Goal: Find specific page/section: Find specific page/section

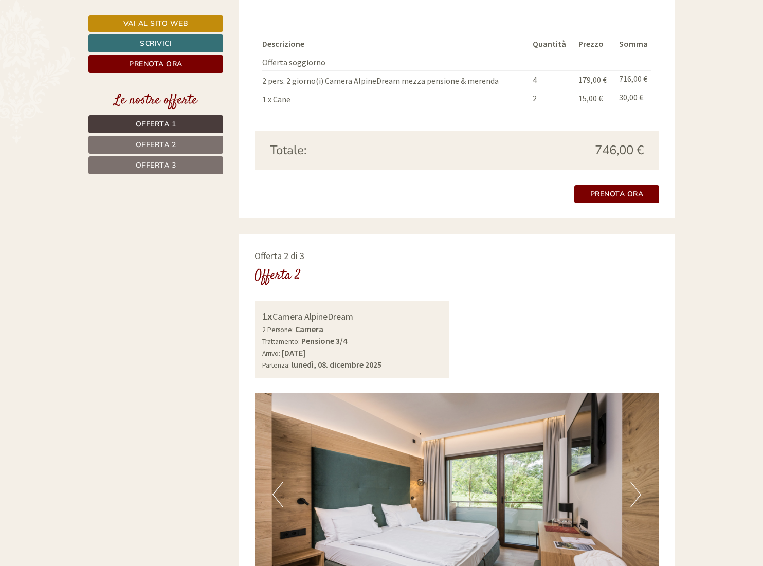
scroll to position [839, 0]
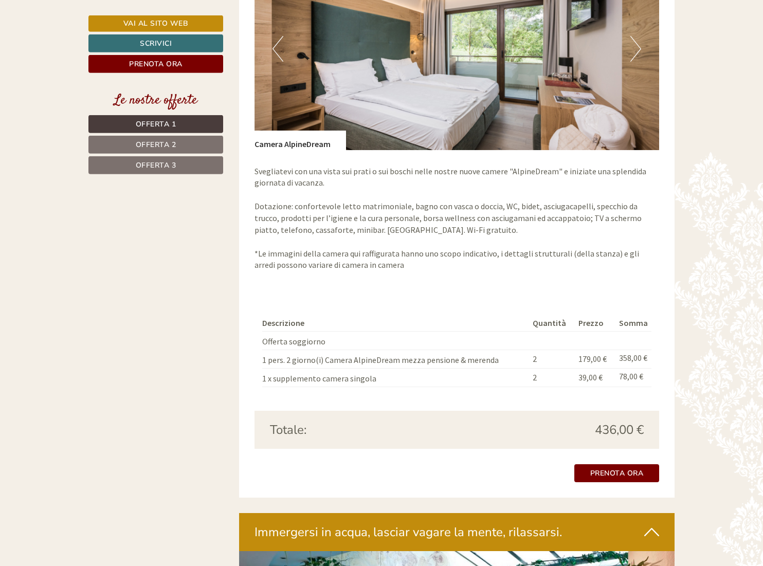
scroll to position [2306, 0]
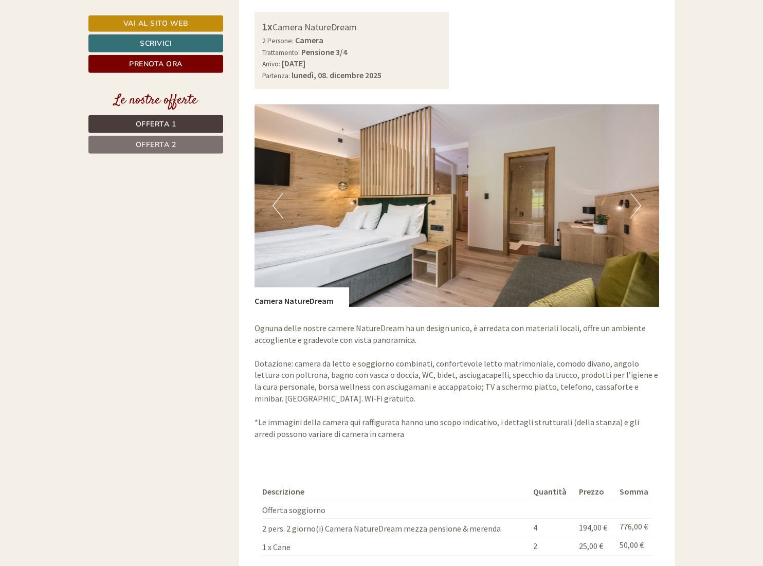
scroll to position [1415, 0]
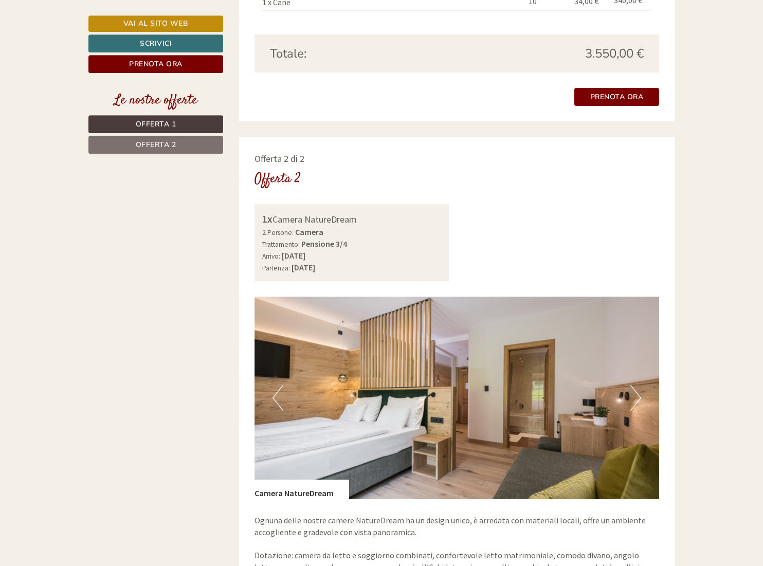
scroll to position [1625, 0]
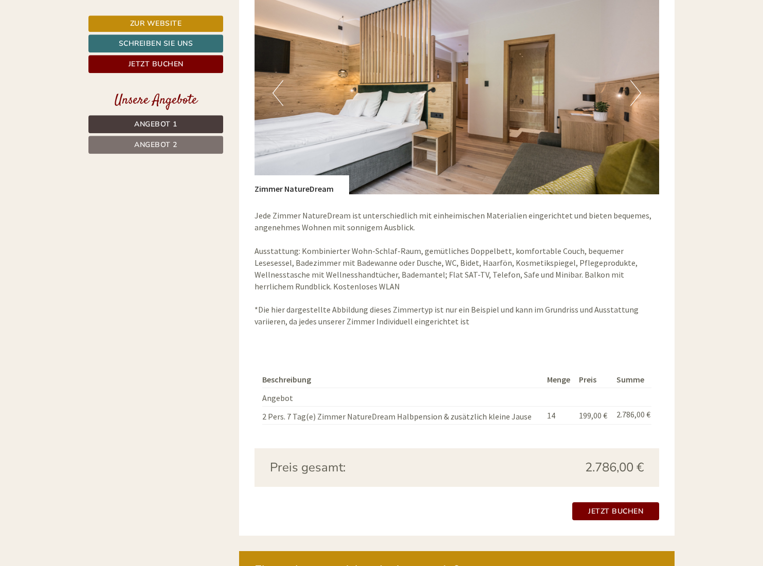
scroll to position [1468, 0]
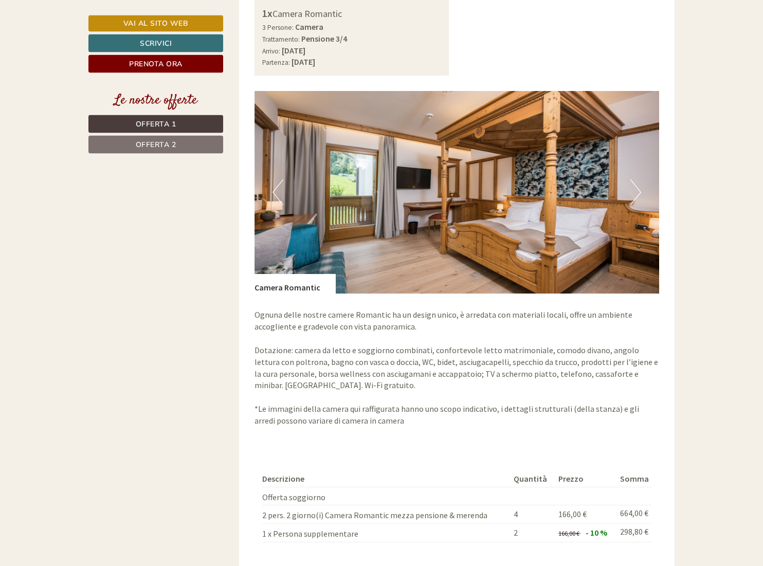
scroll to position [1625, 0]
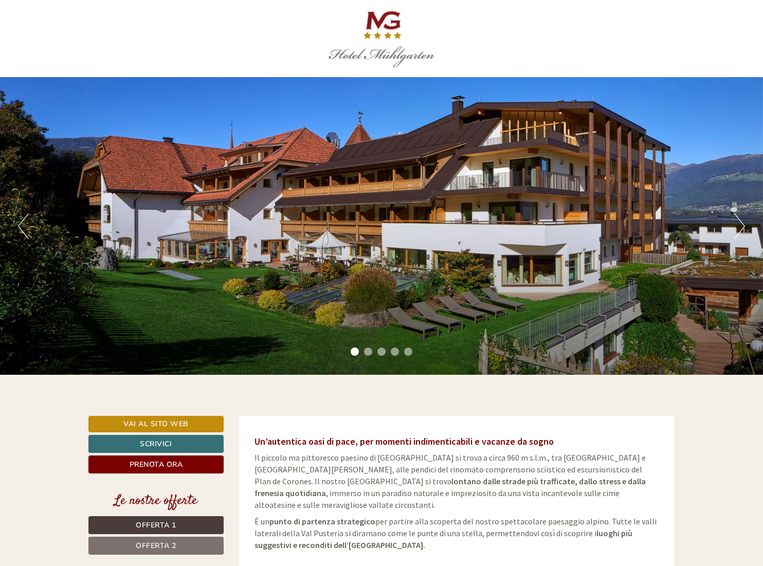
scroll to position [681, 0]
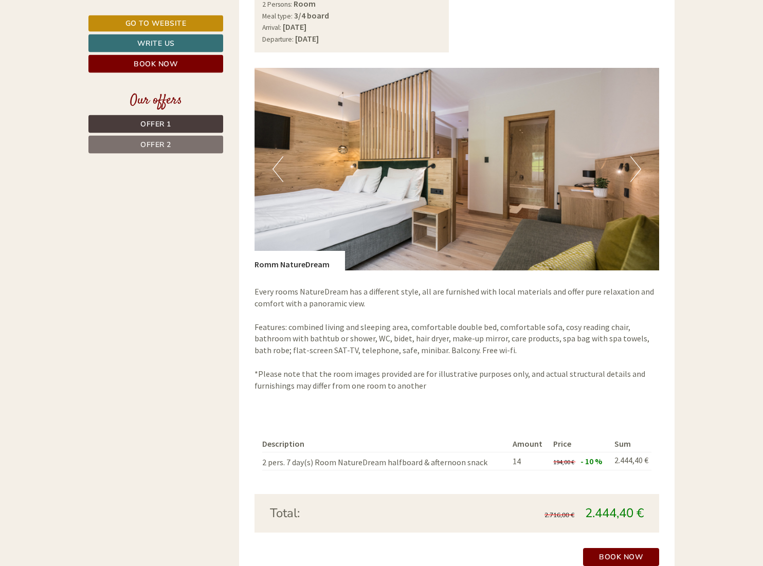
scroll to position [1468, 0]
